Goal: Communication & Community: Answer question/provide support

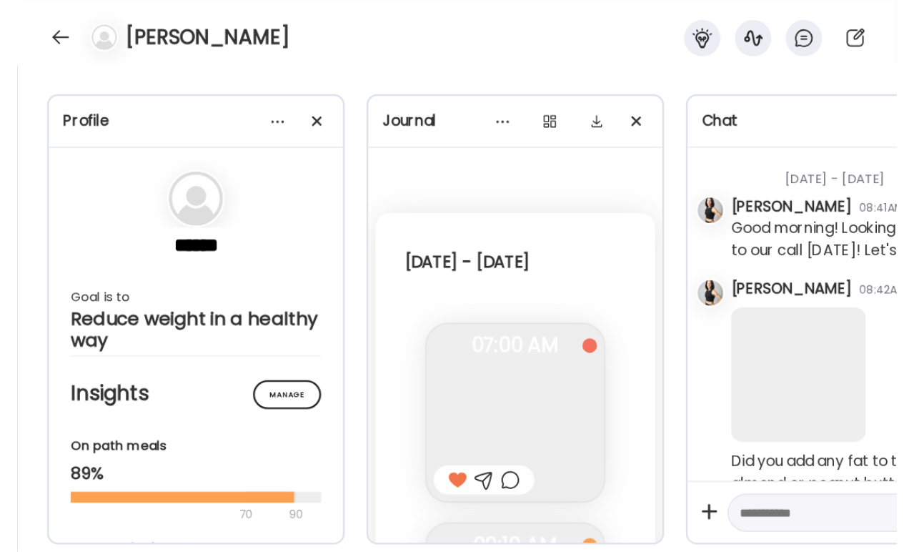
scroll to position [21509, 0]
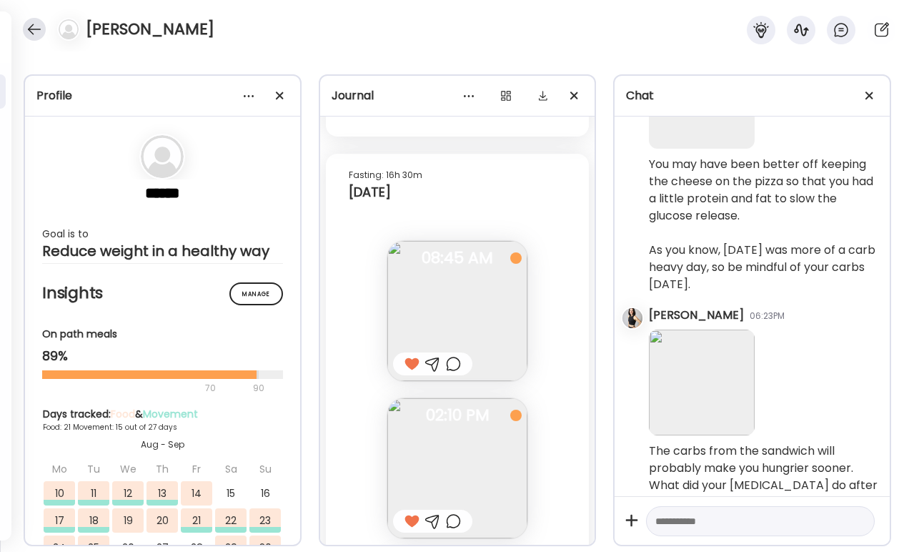
click at [35, 28] on div at bounding box center [34, 29] width 23 height 23
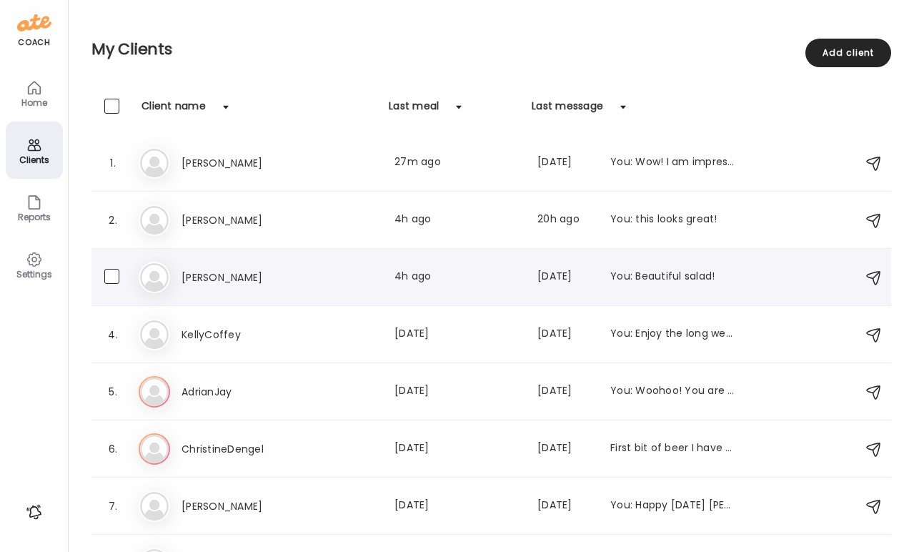
click at [193, 279] on h3 "[PERSON_NAME]" at bounding box center [245, 277] width 126 height 17
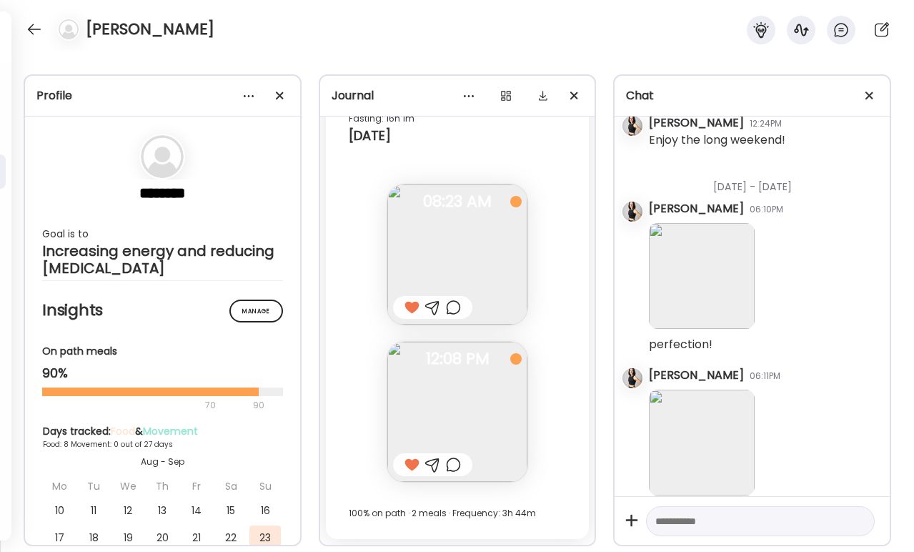
scroll to position [2281, 0]
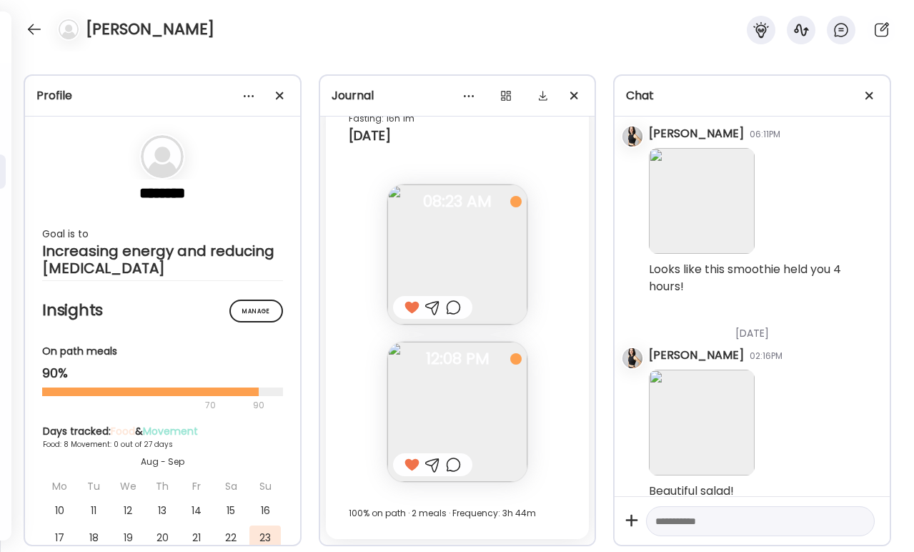
click at [689, 434] on textarea at bounding box center [747, 520] width 184 height 17
type textarea "**********"
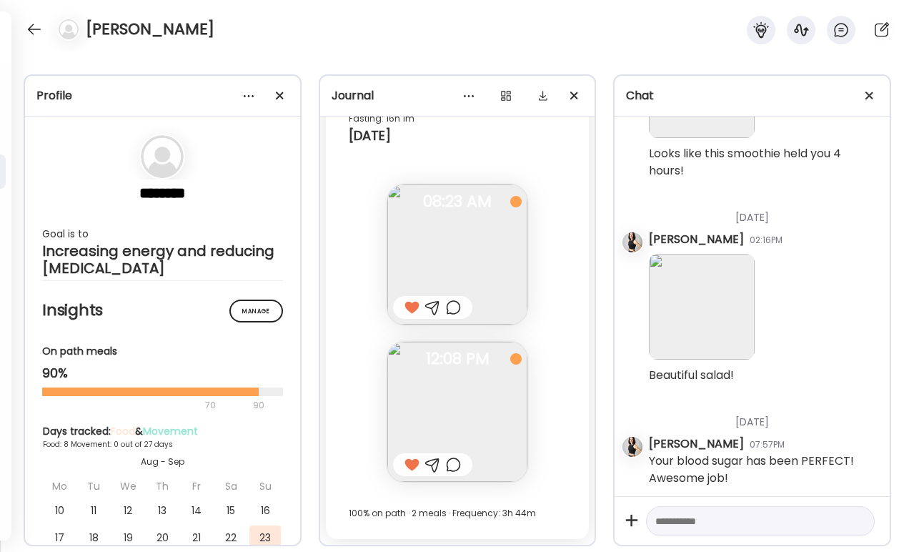
scroll to position [2384, 0]
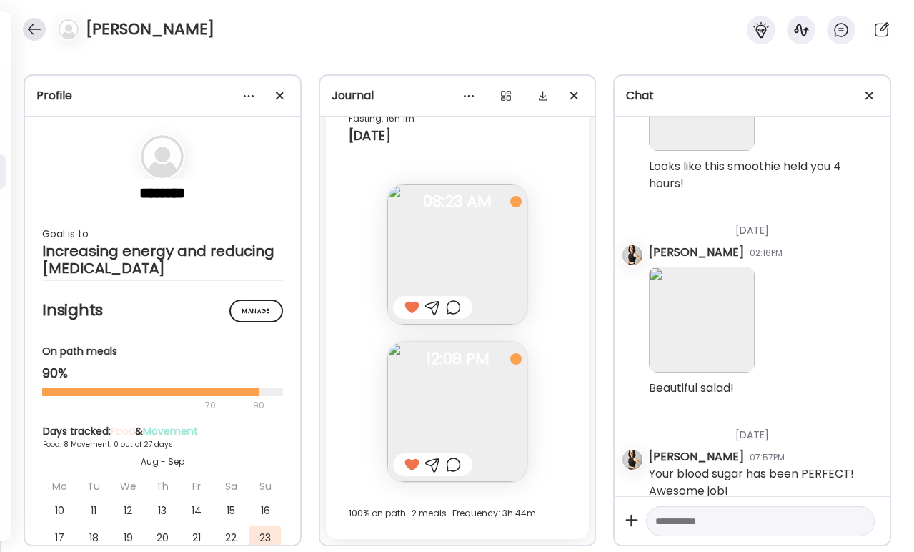
click at [36, 26] on div at bounding box center [34, 29] width 23 height 23
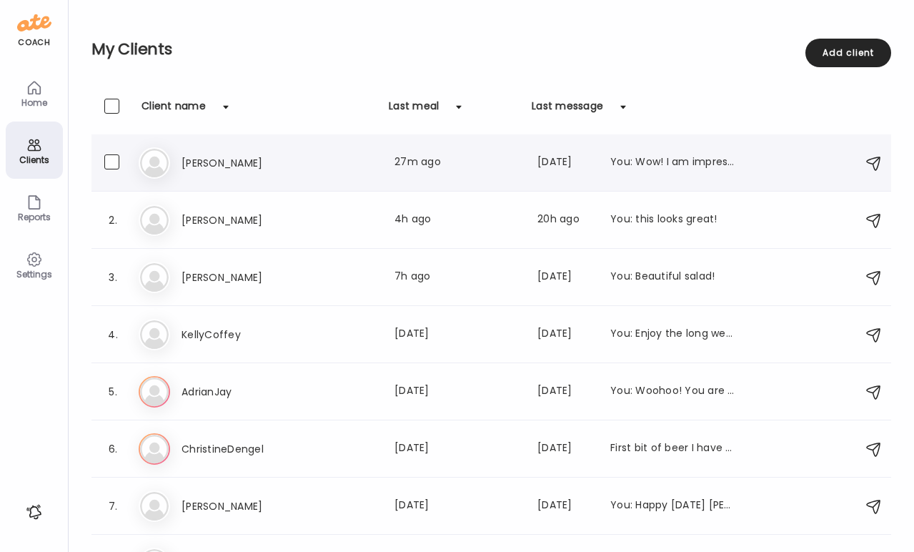
click at [204, 154] on h3 "[PERSON_NAME]" at bounding box center [245, 162] width 126 height 17
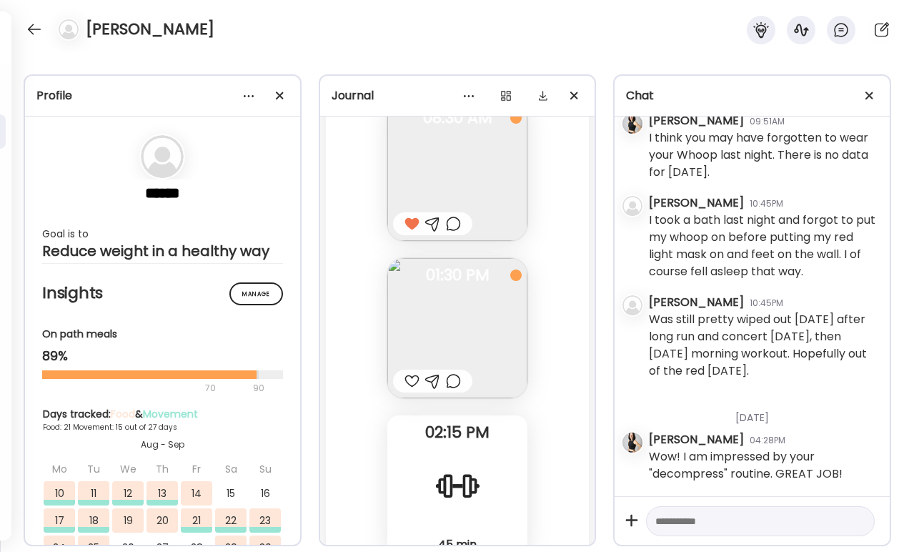
scroll to position [22222, 0]
click at [460, 324] on img at bounding box center [457, 324] width 140 height 140
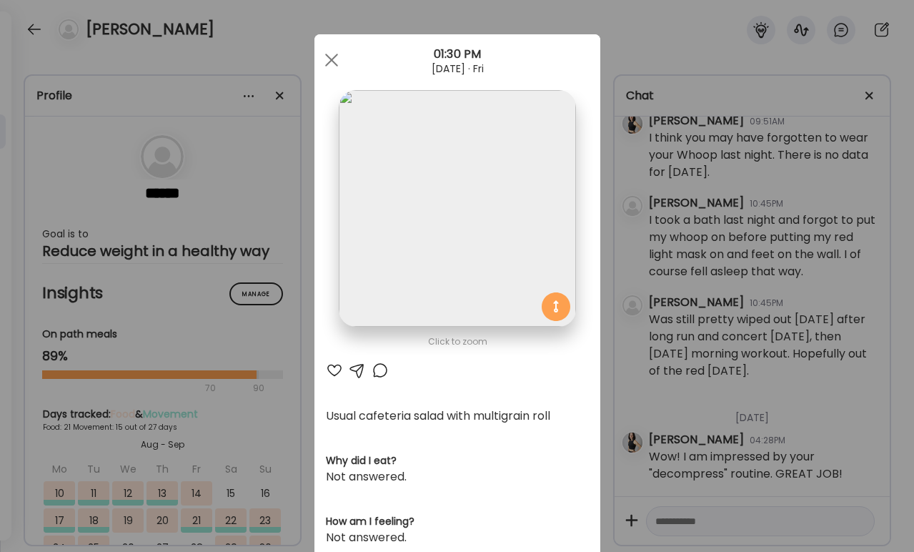
click at [336, 372] on div at bounding box center [334, 370] width 17 height 17
click at [328, 64] on span at bounding box center [330, 60] width 13 height 13
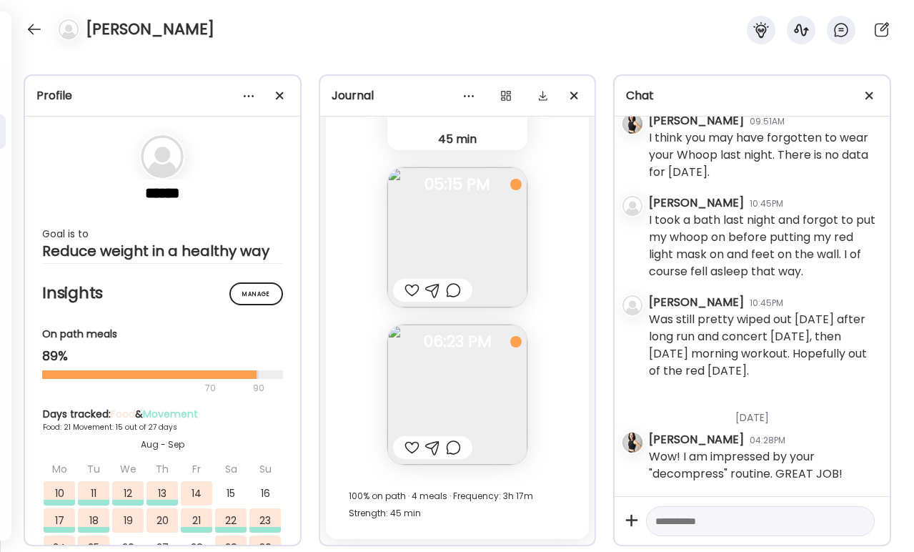
scroll to position [22624, 0]
click at [409, 434] on div at bounding box center [411, 447] width 15 height 17
click at [31, 28] on div at bounding box center [34, 29] width 23 height 23
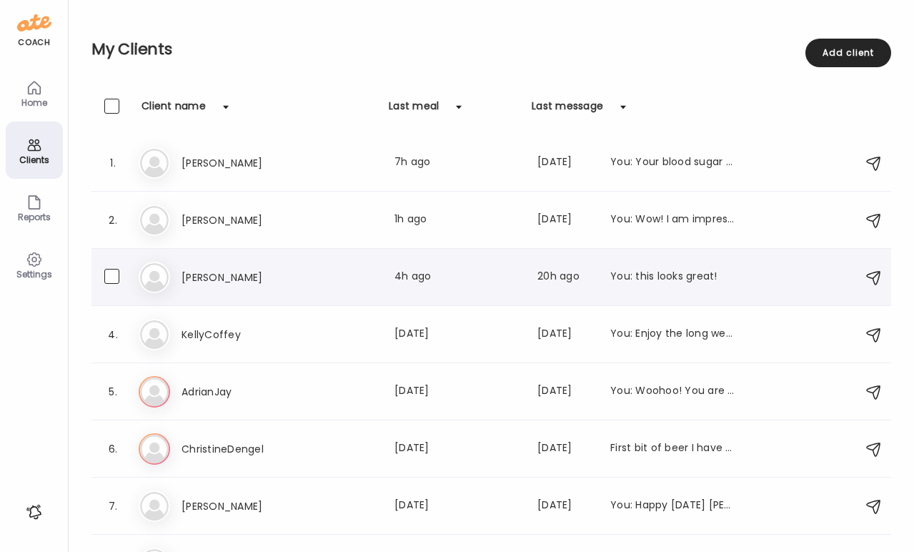
click at [211, 277] on h3 "[PERSON_NAME]" at bounding box center [245, 277] width 126 height 17
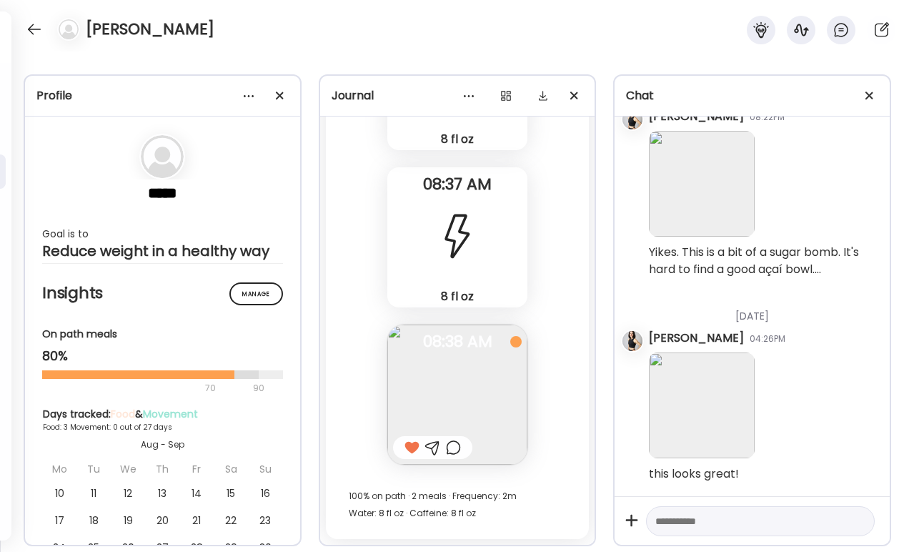
scroll to position [5979, 0]
click at [28, 19] on div "[PERSON_NAME]" at bounding box center [457, 25] width 914 height 51
click at [31, 29] on div at bounding box center [34, 29] width 23 height 23
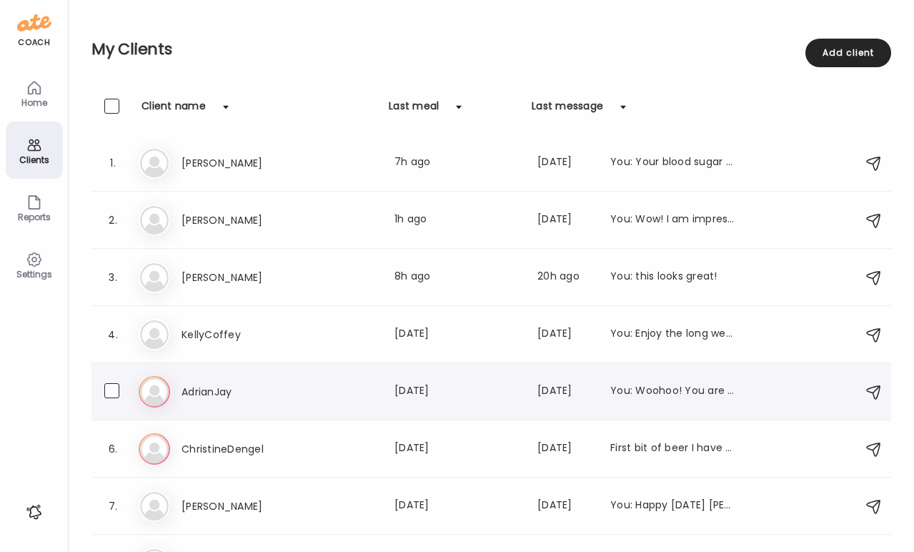
click at [212, 390] on h3 "AdrianJay" at bounding box center [245, 391] width 126 height 17
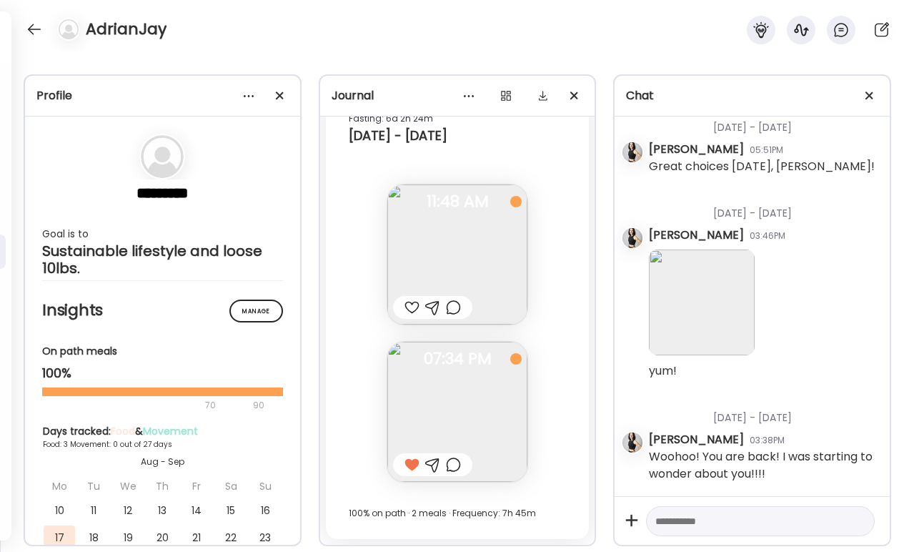
scroll to position [10703, 0]
click at [412, 307] on div at bounding box center [411, 307] width 15 height 17
click at [25, 28] on div at bounding box center [34, 29] width 23 height 23
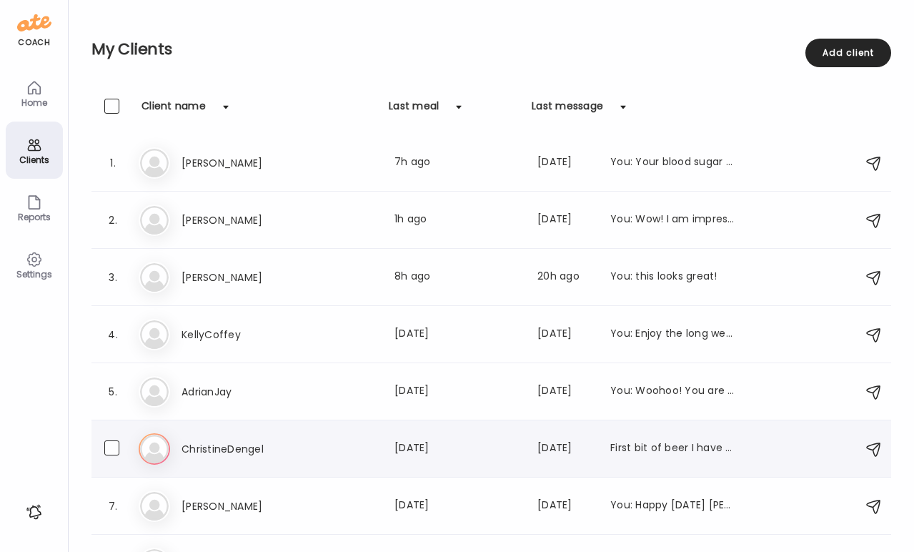
click at [224, 434] on h3 "ChristineDengel" at bounding box center [245, 448] width 126 height 17
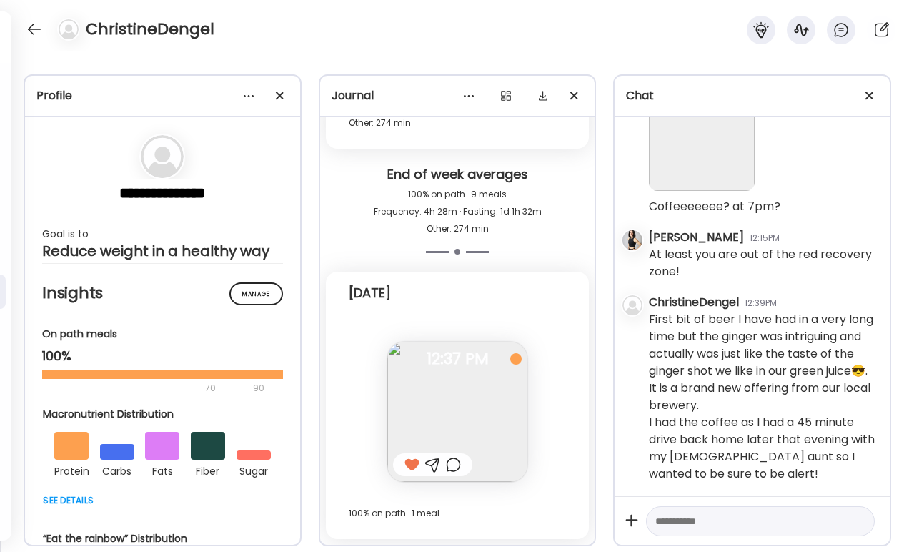
scroll to position [5802, 0]
click at [31, 29] on div at bounding box center [34, 29] width 23 height 23
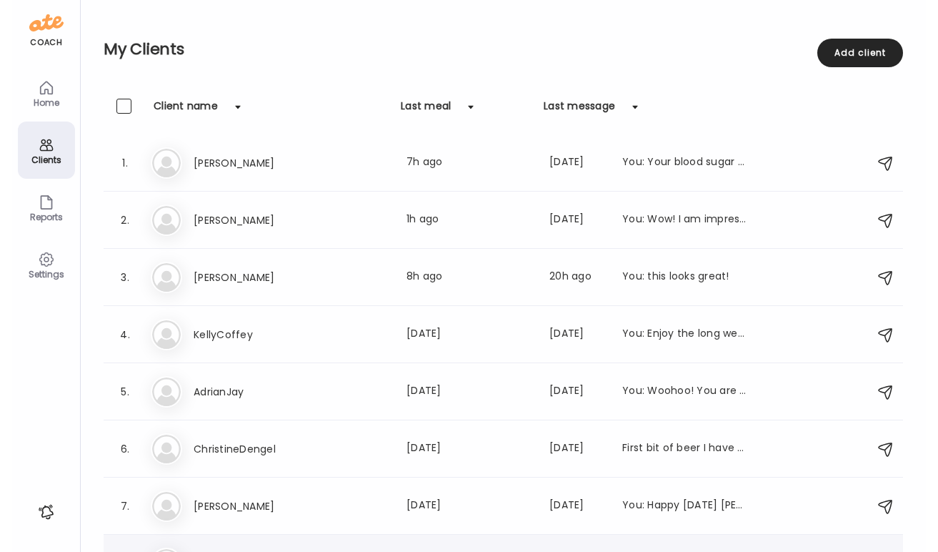
scroll to position [0, 0]
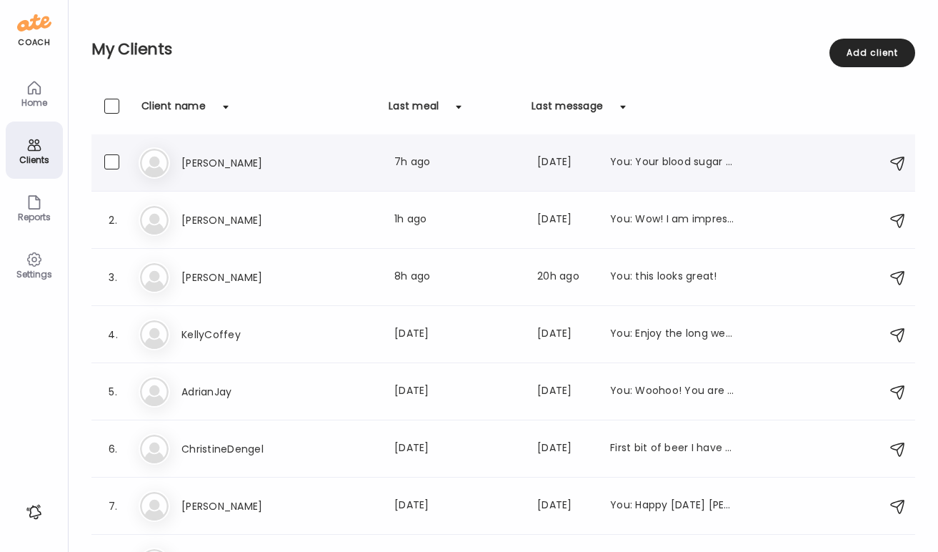
click at [215, 163] on h3 "[PERSON_NAME]" at bounding box center [245, 162] width 126 height 17
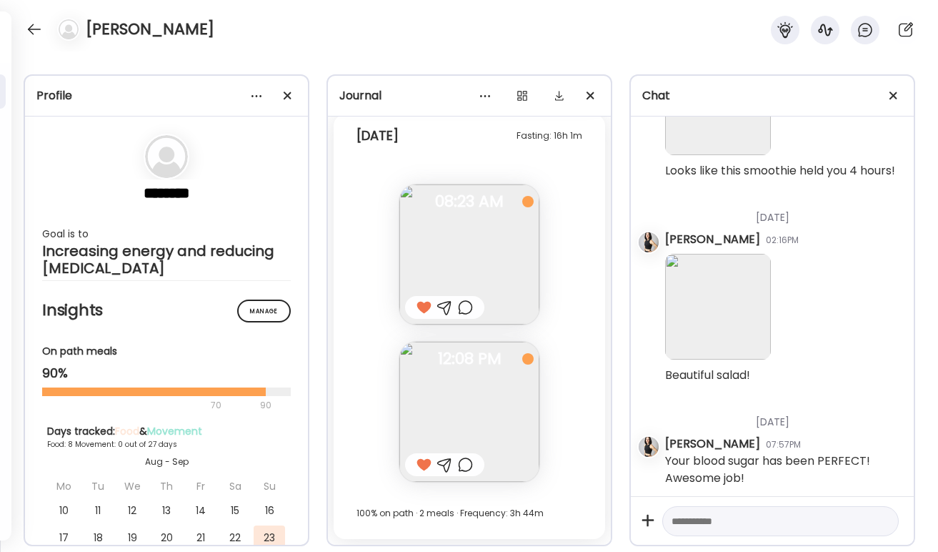
scroll to position [2367, 0]
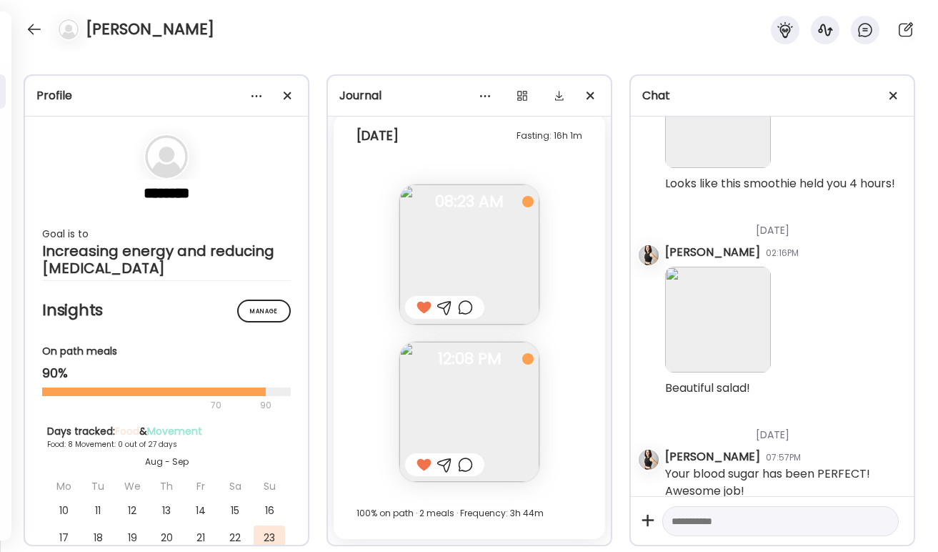
click at [692, 434] on div at bounding box center [780, 521] width 237 height 31
click at [692, 434] on textarea at bounding box center [768, 520] width 192 height 17
type textarea "**********"
click at [692, 434] on div at bounding box center [883, 521] width 20 height 20
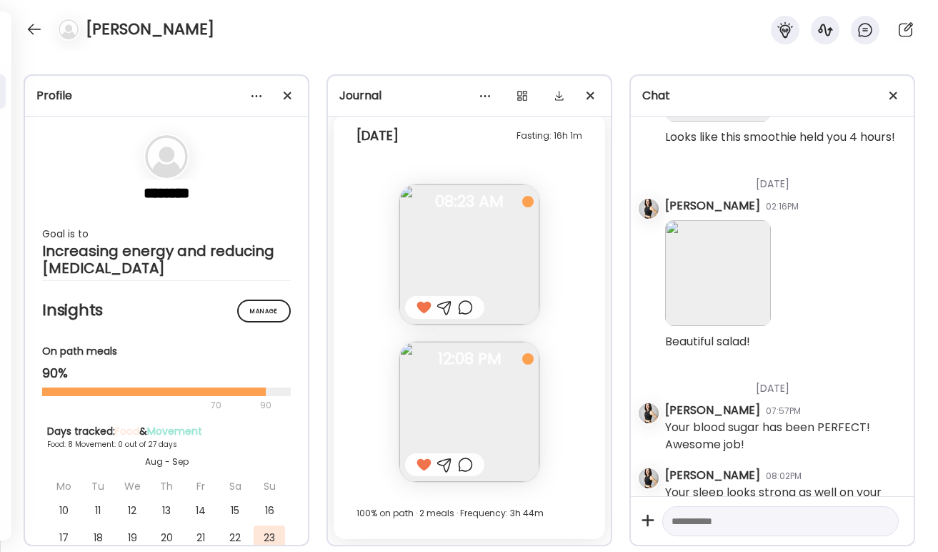
scroll to position [2432, 0]
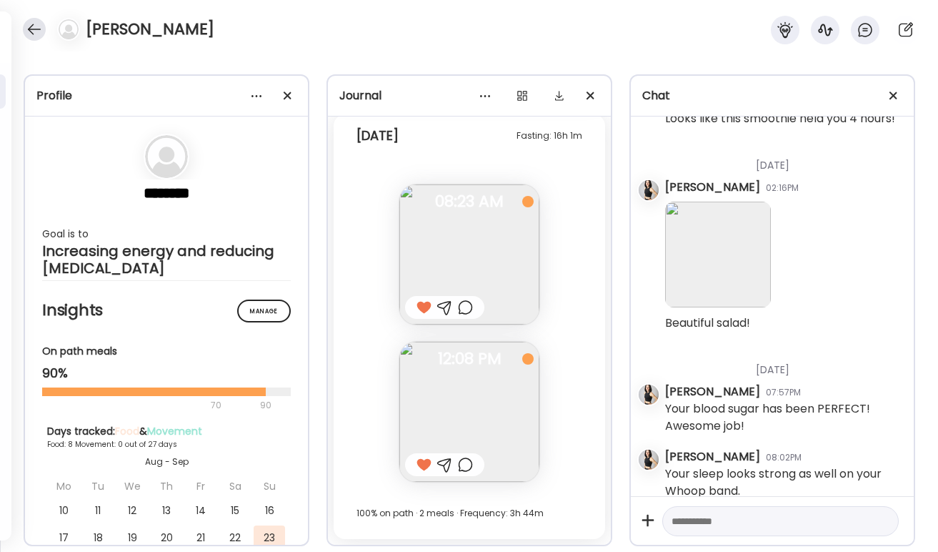
click at [27, 26] on div at bounding box center [34, 29] width 23 height 23
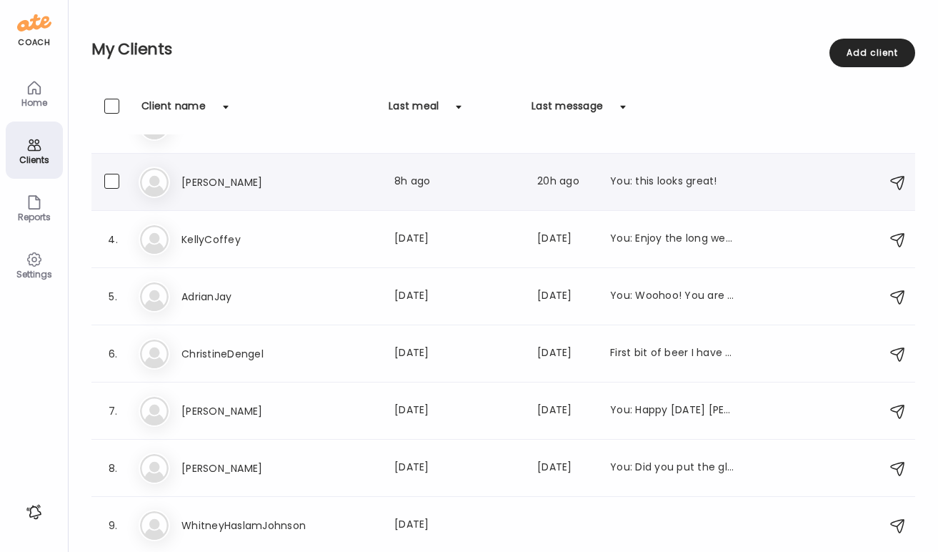
scroll to position [95, 0]
